Goal: Obtain resource: Download file/media

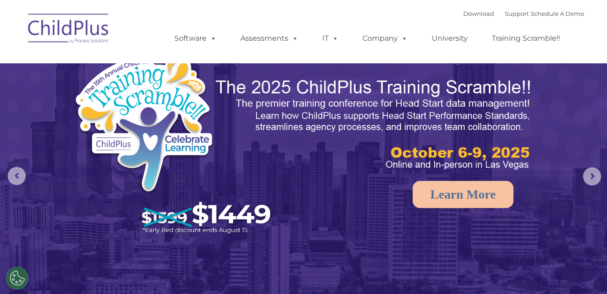
select select "MEDIUM"
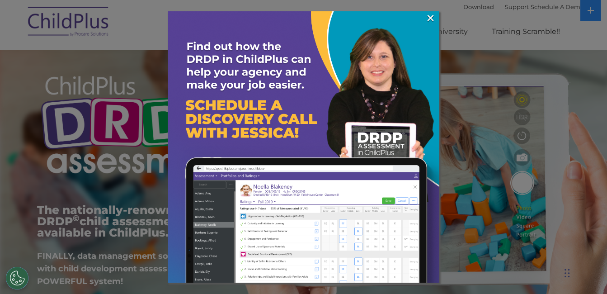
scroll to position [47, 0]
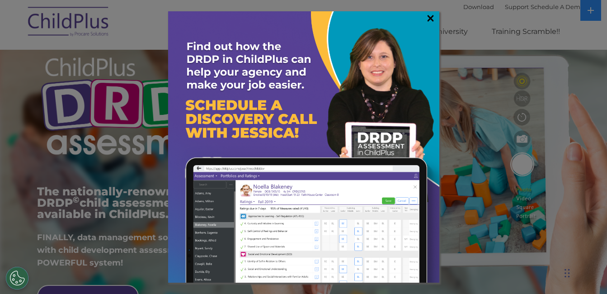
click at [432, 23] on link "×" at bounding box center [430, 18] width 10 height 9
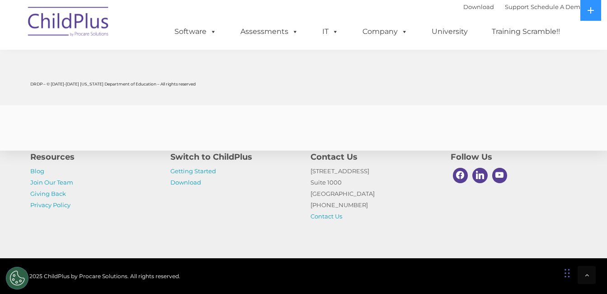
scroll to position [3644, 0]
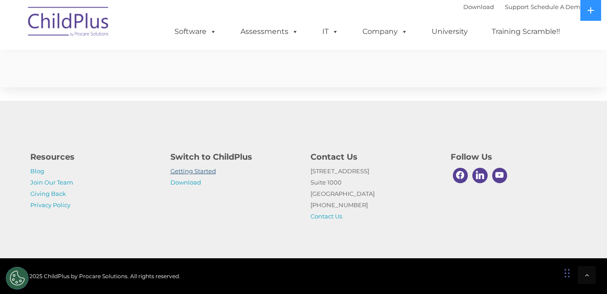
click at [189, 168] on link "Getting Started" at bounding box center [193, 170] width 46 height 7
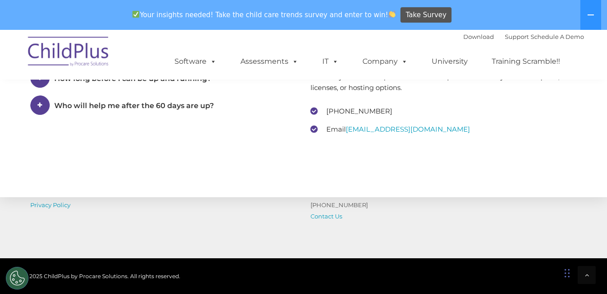
scroll to position [1493, 0]
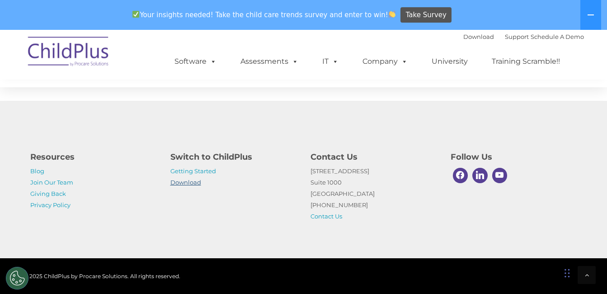
click at [187, 182] on link "Download" at bounding box center [185, 182] width 31 height 7
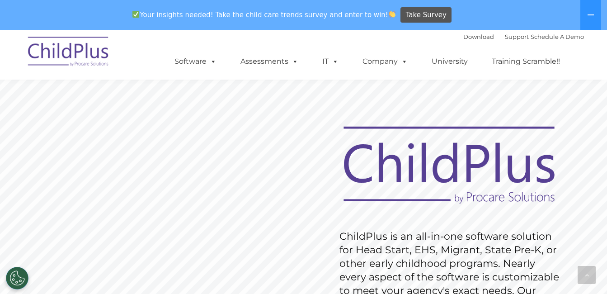
scroll to position [2295, 0]
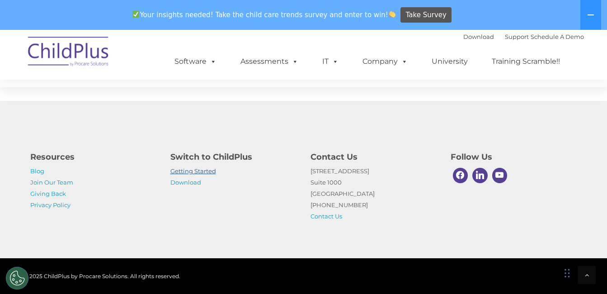
click at [189, 173] on link "Getting Started" at bounding box center [193, 170] width 46 height 7
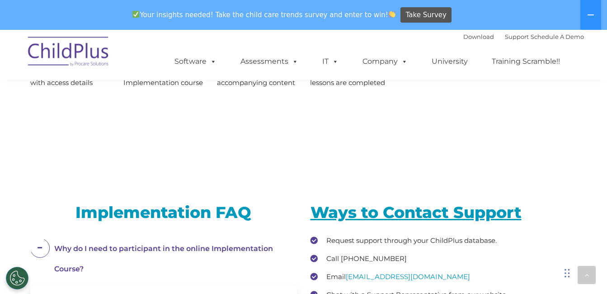
scroll to position [1493, 0]
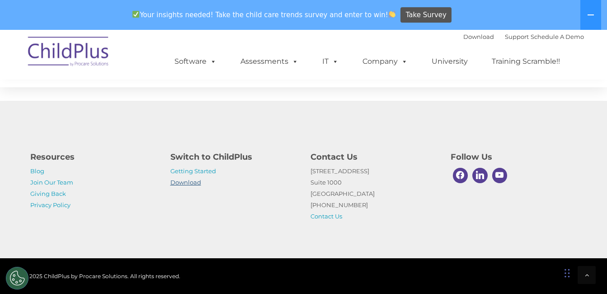
click at [177, 183] on link "Download" at bounding box center [185, 182] width 31 height 7
